Goal: Task Accomplishment & Management: Use online tool/utility

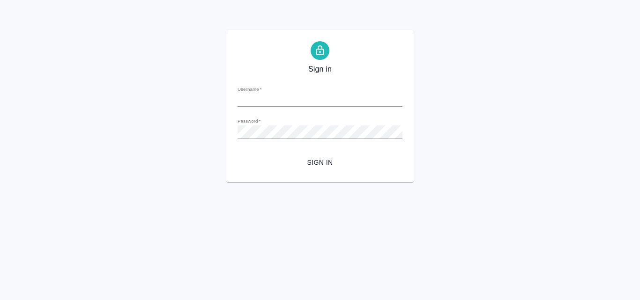
type input "[PERSON_NAME][EMAIL_ADDRESS][DOMAIN_NAME]"
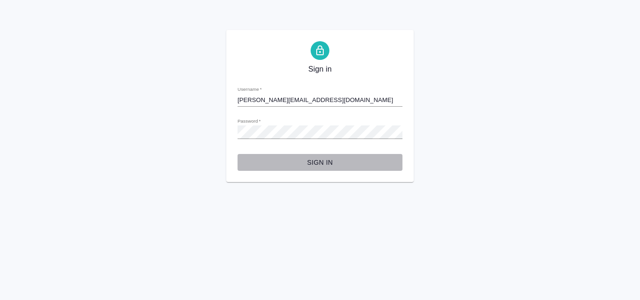
click at [314, 169] on button "Sign in" at bounding box center [320, 162] width 165 height 17
